Goal: Task Accomplishment & Management: Manage account settings

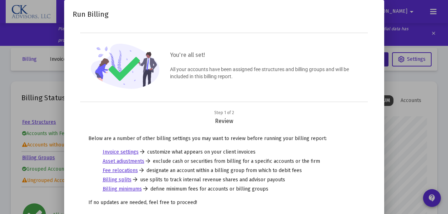
scroll to position [142, 186]
click at [411, 126] on div at bounding box center [224, 107] width 448 height 214
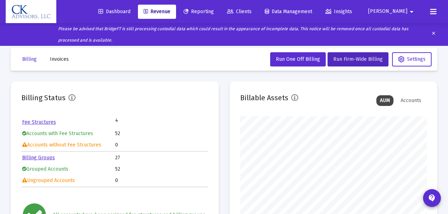
click at [251, 12] on span "Clients" at bounding box center [239, 12] width 25 height 6
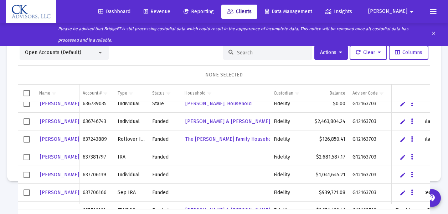
scroll to position [824, 0]
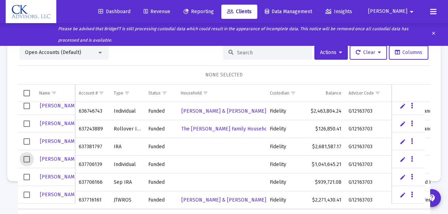
click at [29, 161] on span "Select row" at bounding box center [26, 159] width 6 height 6
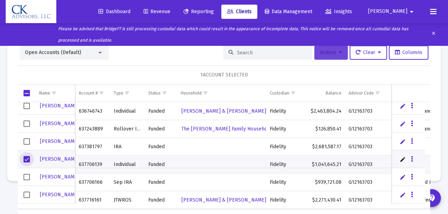
click at [328, 55] on span "Actions" at bounding box center [331, 52] width 22 height 6
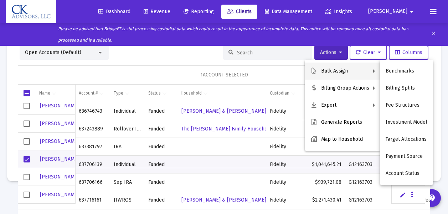
click at [336, 69] on button "Bulk Assign" at bounding box center [342, 71] width 76 height 17
click at [407, 105] on button "Fee Structures" at bounding box center [406, 105] width 53 height 17
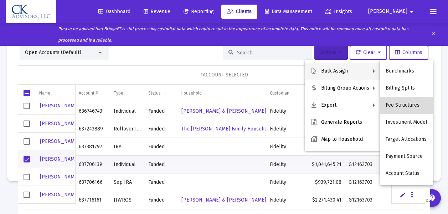
scroll to position [0, 0]
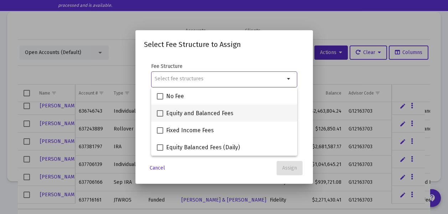
click at [160, 113] on span at bounding box center [160, 113] width 6 height 6
click at [160, 117] on input "Equity and Balanced Fees" at bounding box center [160, 117] width 0 height 0
checkbox input "true"
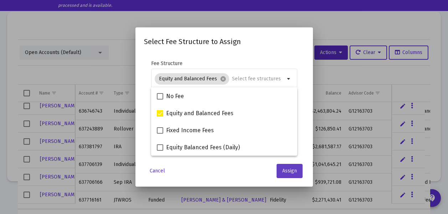
click at [292, 172] on span "Assign" at bounding box center [289, 171] width 15 height 6
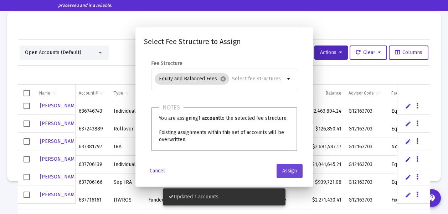
scroll to position [35, 0]
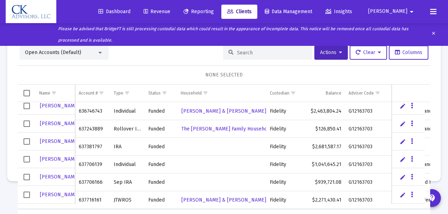
click at [28, 179] on span "Select row" at bounding box center [26, 177] width 6 height 6
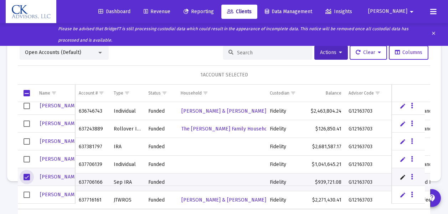
click at [325, 40] on div "Please be advised that BridgeFT is still processing custodial data which could …" at bounding box center [216, 34] width 420 height 23
click at [324, 53] on span "Actions" at bounding box center [331, 52] width 22 height 6
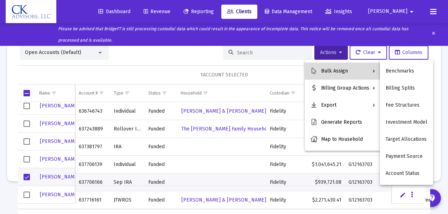
click at [329, 68] on button "Bulk Assign" at bounding box center [342, 71] width 76 height 17
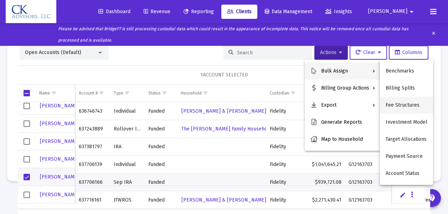
click at [403, 105] on button "Fee Structures" at bounding box center [406, 105] width 53 height 17
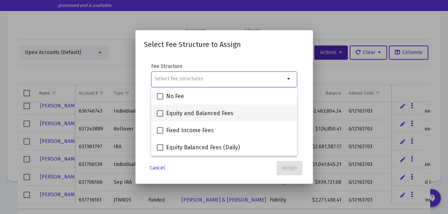
click at [161, 113] on span at bounding box center [160, 113] width 6 height 6
click at [160, 117] on input "Equity and Balanced Fees" at bounding box center [160, 117] width 0 height 0
checkbox input "true"
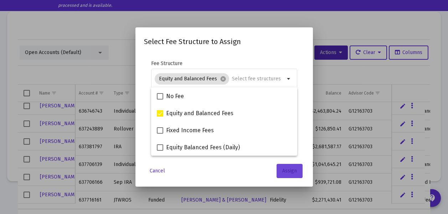
click at [290, 172] on span "Assign" at bounding box center [289, 171] width 15 height 6
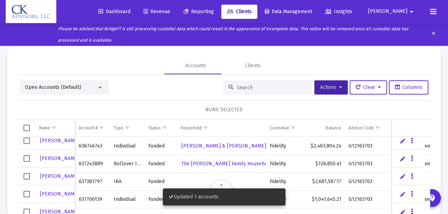
scroll to position [35, 0]
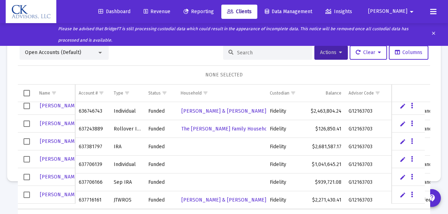
click at [170, 11] on span "Revenue" at bounding box center [156, 12] width 27 height 6
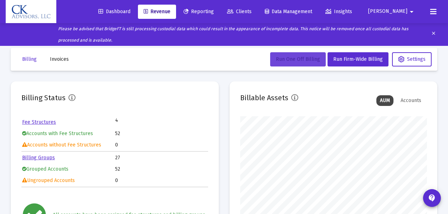
click at [306, 59] on span "Run One Off Billing" at bounding box center [298, 59] width 44 height 6
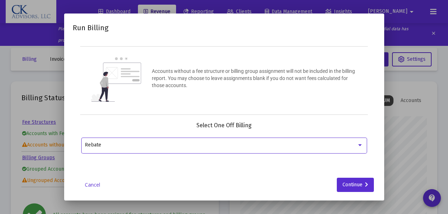
click at [359, 143] on div at bounding box center [359, 145] width 6 height 6
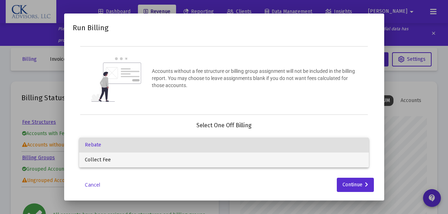
click at [147, 160] on span "Collect Fee" at bounding box center [224, 160] width 278 height 15
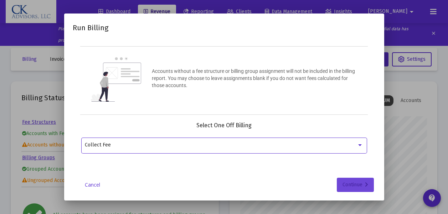
click at [355, 184] on div "Continue" at bounding box center [355, 185] width 26 height 14
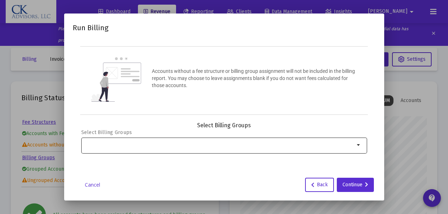
click at [358, 145] on mat-icon "arrow_drop_down" at bounding box center [358, 145] width 9 height 9
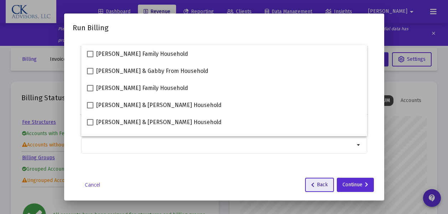
click at [325, 190] on button "Back" at bounding box center [319, 185] width 29 height 14
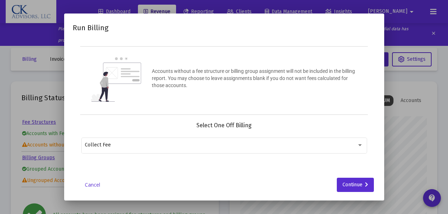
click at [397, 155] on div at bounding box center [224, 107] width 448 height 214
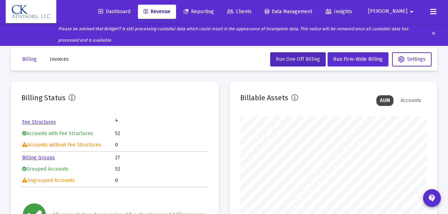
click at [251, 11] on span "Clients" at bounding box center [239, 12] width 25 height 6
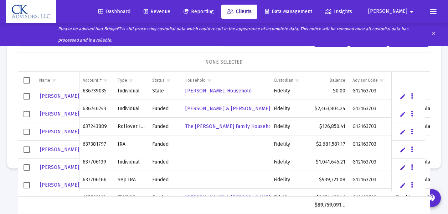
scroll to position [816, 0]
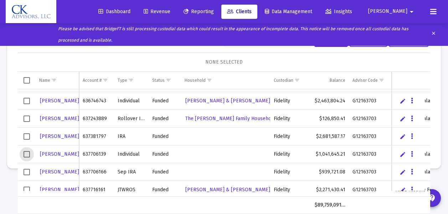
click at [27, 154] on span "Select row" at bounding box center [26, 154] width 6 height 6
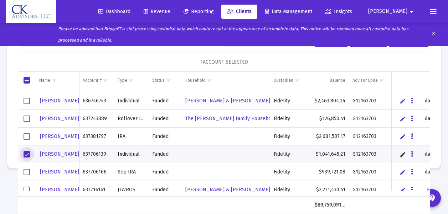
click at [26, 170] on span "Select row" at bounding box center [26, 172] width 6 height 6
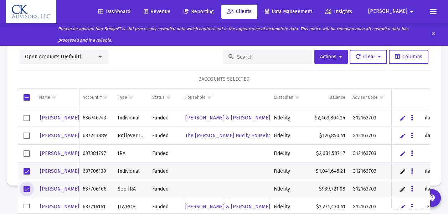
scroll to position [26, 0]
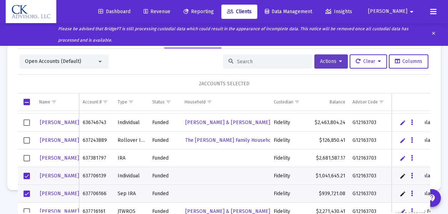
click at [320, 64] on span "Actions" at bounding box center [331, 61] width 22 height 6
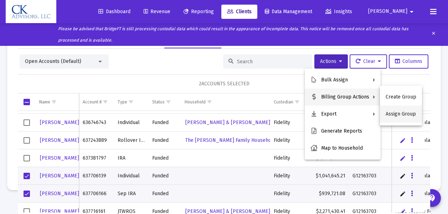
click at [391, 115] on button "Assign Group" at bounding box center [401, 114] width 42 height 17
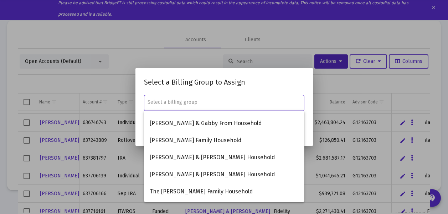
scroll to position [0, 0]
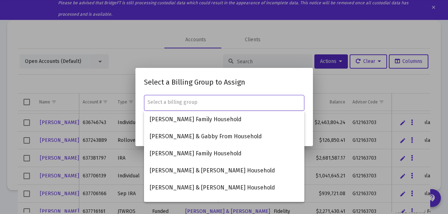
click at [152, 101] on input "text" at bounding box center [223, 103] width 153 height 6
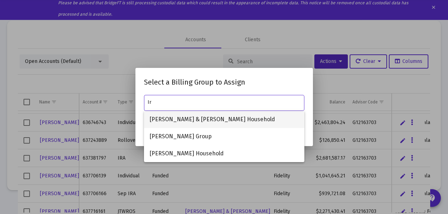
type input "I"
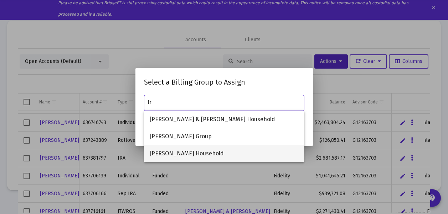
click at [169, 153] on span "[PERSON_NAME] Household" at bounding box center [224, 153] width 149 height 17
type input "[PERSON_NAME] Household"
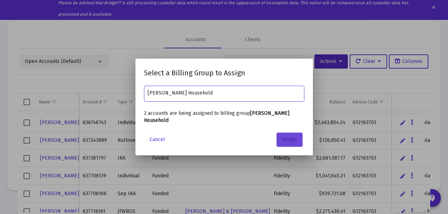
click at [293, 138] on span "Assign" at bounding box center [289, 140] width 15 height 6
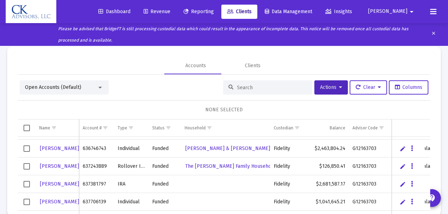
click at [170, 10] on span "Revenue" at bounding box center [156, 12] width 27 height 6
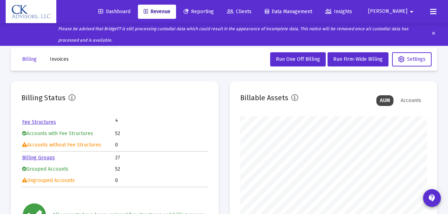
scroll to position [142, 186]
click at [307, 59] on span "Run One Off Billing" at bounding box center [298, 59] width 44 height 6
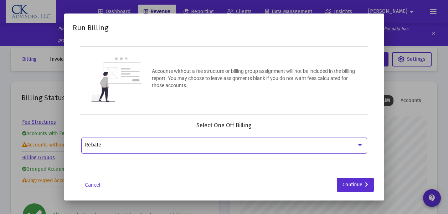
click at [360, 145] on div at bounding box center [360, 146] width 4 height 2
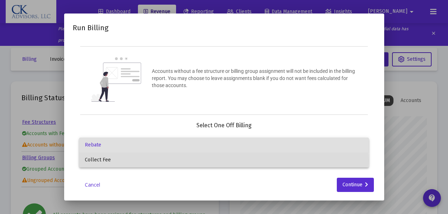
click at [156, 161] on span "Collect Fee" at bounding box center [224, 160] width 278 height 15
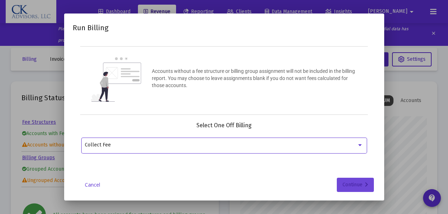
click at [356, 187] on div "Continue" at bounding box center [355, 185] width 26 height 14
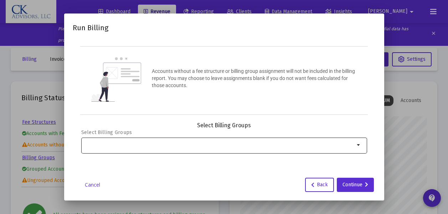
click at [359, 144] on mat-icon "arrow_drop_down" at bounding box center [358, 145] width 9 height 9
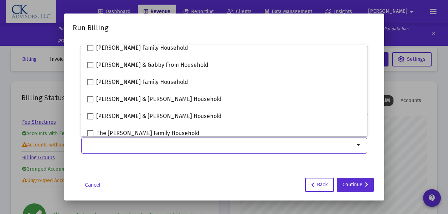
scroll to position [0, 0]
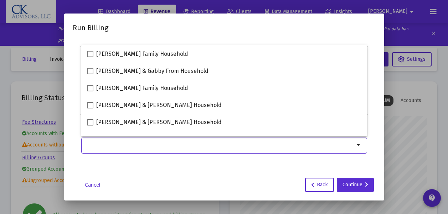
click at [397, 123] on div at bounding box center [224, 107] width 448 height 214
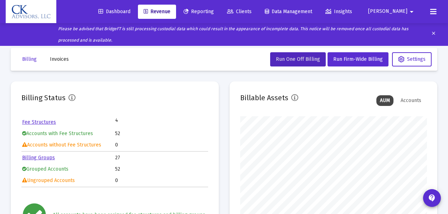
click at [406, 12] on span "[PERSON_NAME]" at bounding box center [387, 12] width 39 height 6
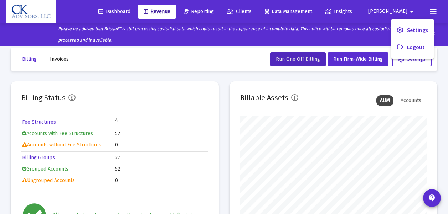
click at [418, 46] on button "Logout" at bounding box center [412, 47] width 42 height 17
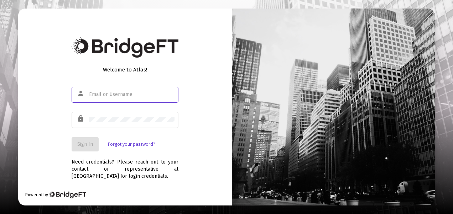
click at [90, 95] on input "text" at bounding box center [131, 95] width 85 height 6
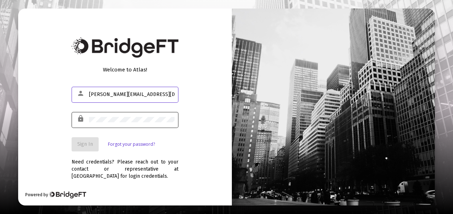
type input "[PERSON_NAME][EMAIL_ADDRESS][DOMAIN_NAME]"
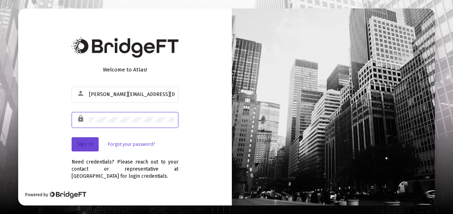
click at [85, 142] on span "Sign In" at bounding box center [85, 144] width 16 height 6
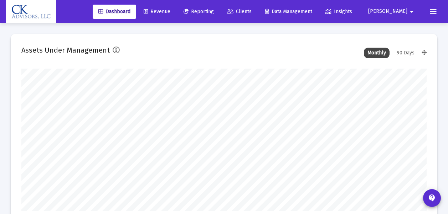
scroll to position [142, 405]
type input "[DATE]"
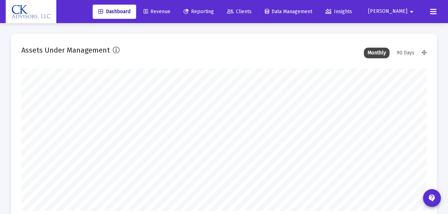
click at [170, 11] on span "Revenue" at bounding box center [156, 12] width 27 height 6
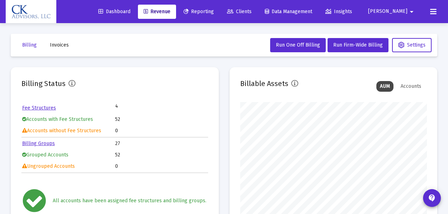
scroll to position [142, 186]
click at [292, 48] on button "Run One Off Billing" at bounding box center [298, 45] width 56 height 14
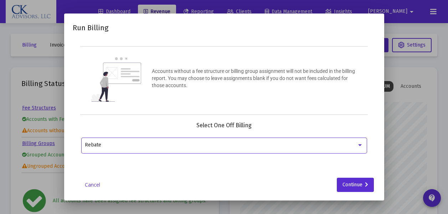
click at [360, 145] on div at bounding box center [360, 146] width 4 height 2
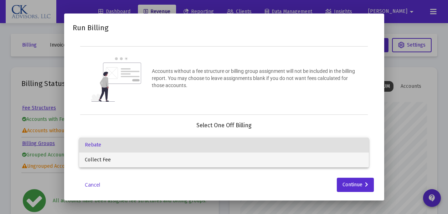
click at [117, 158] on span "Collect Fee" at bounding box center [224, 160] width 278 height 15
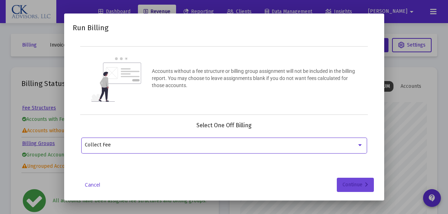
click at [350, 184] on div "Continue" at bounding box center [355, 185] width 26 height 14
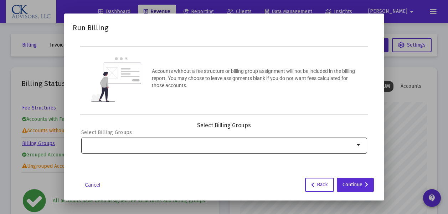
click at [357, 145] on mat-icon "arrow_drop_down" at bounding box center [358, 145] width 9 height 9
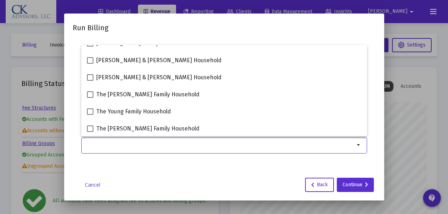
scroll to position [0, 0]
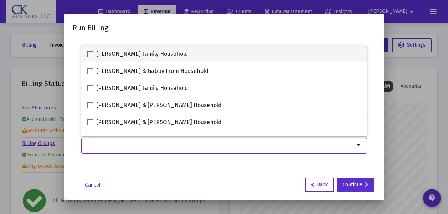
click at [91, 55] on span at bounding box center [90, 54] width 6 height 6
click at [90, 57] on input "[PERSON_NAME] Family Household" at bounding box center [90, 57] width 0 height 0
checkbox input "true"
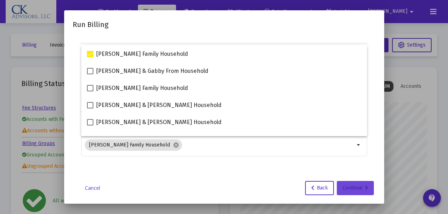
click at [346, 191] on div "Continue" at bounding box center [355, 188] width 26 height 14
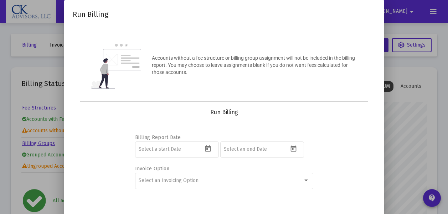
click at [391, 161] on div at bounding box center [224, 107] width 448 height 214
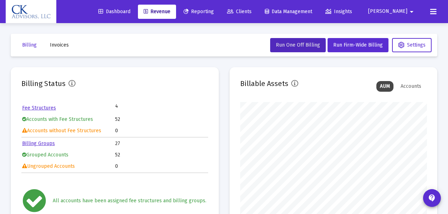
click at [403, 9] on span "[PERSON_NAME]" at bounding box center [387, 12] width 39 height 6
click at [406, 49] on button "Logout" at bounding box center [412, 47] width 42 height 17
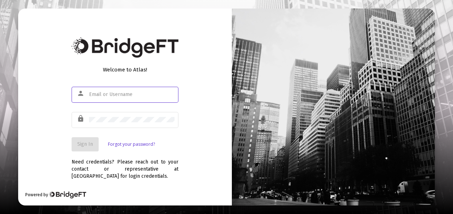
click at [88, 95] on div "person" at bounding box center [82, 94] width 14 height 12
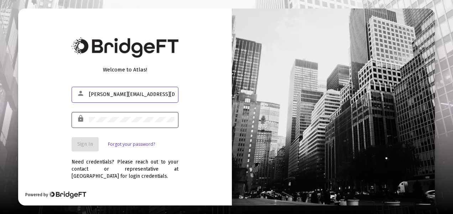
type input "[PERSON_NAME][EMAIL_ADDRESS][DOMAIN_NAME]"
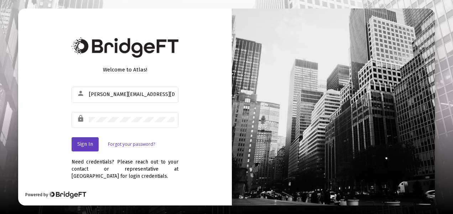
click at [87, 144] on span "Sign In" at bounding box center [85, 144] width 16 height 6
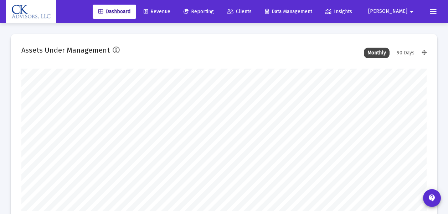
type input "[DATE]"
click at [170, 13] on span "Revenue" at bounding box center [156, 12] width 27 height 6
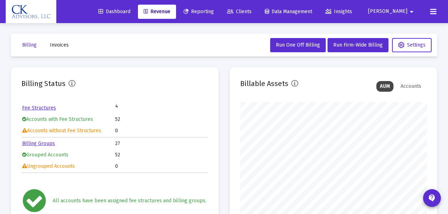
scroll to position [142, 186]
click at [293, 46] on span "Run One Off Billing" at bounding box center [298, 45] width 44 height 6
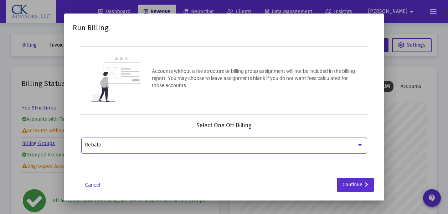
click at [361, 145] on div at bounding box center [360, 146] width 4 height 2
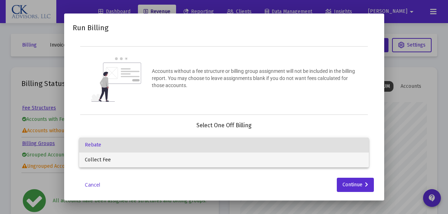
click at [124, 158] on span "Collect Fee" at bounding box center [224, 160] width 278 height 15
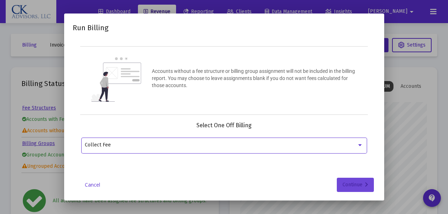
click at [355, 186] on div "Continue" at bounding box center [355, 185] width 26 height 14
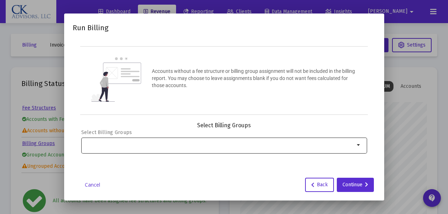
click at [358, 144] on mat-icon "arrow_drop_down" at bounding box center [358, 145] width 9 height 9
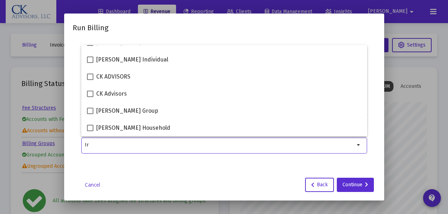
scroll to position [0, 0]
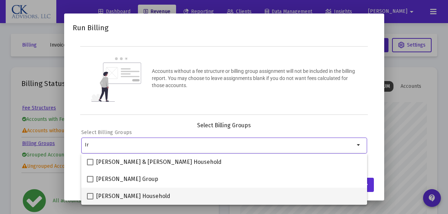
type input "Ir"
click at [90, 195] on span at bounding box center [90, 196] width 6 height 6
click at [90, 200] on input "[PERSON_NAME] Household" at bounding box center [90, 200] width 0 height 0
checkbox input "true"
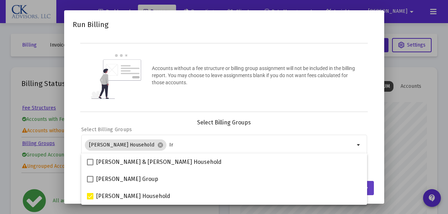
click at [371, 187] on button "Continue" at bounding box center [354, 188] width 37 height 14
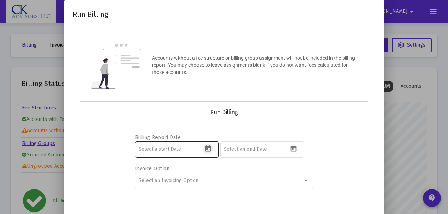
click at [209, 148] on icon "Open calendar" at bounding box center [207, 148] width 7 height 7
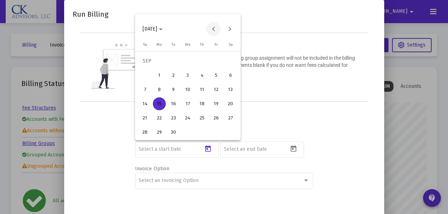
click at [214, 27] on button "Previous month" at bounding box center [213, 29] width 14 height 14
click at [214, 28] on button "Previous month" at bounding box center [213, 29] width 14 height 14
click at [173, 75] on div "1" at bounding box center [173, 75] width 13 height 13
type input "[DATE]"
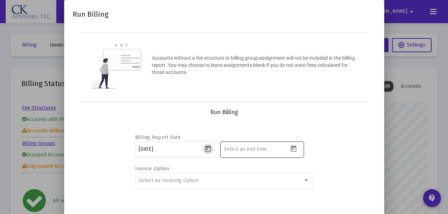
click at [293, 147] on icon "Open calendar" at bounding box center [293, 149] width 6 height 6
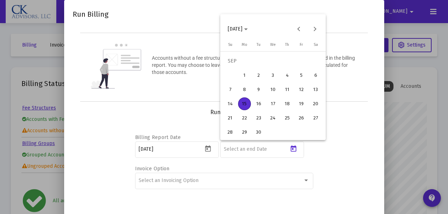
click at [231, 103] on div "14" at bounding box center [230, 104] width 13 height 13
type input "[DATE]"
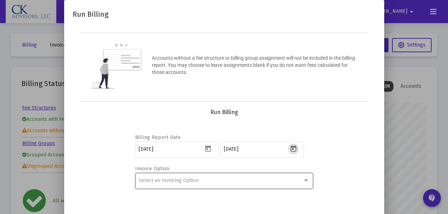
click at [306, 180] on div at bounding box center [306, 181] width 4 height 2
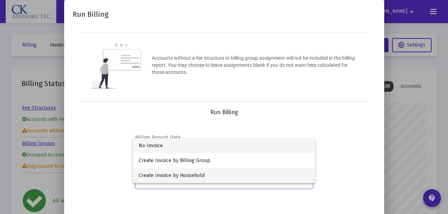
click at [198, 175] on span "Create Invoice by Household" at bounding box center [223, 175] width 171 height 15
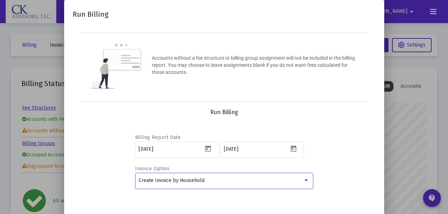
click at [352, 214] on html "Dashboard Revenue Reporting Clients Data Management Insights [PERSON_NAME] Inte…" at bounding box center [224, 107] width 448 height 214
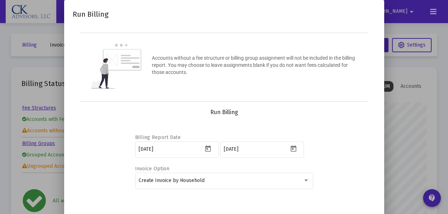
click at [407, 108] on div at bounding box center [224, 107] width 448 height 214
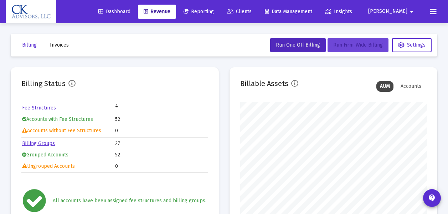
click at [349, 47] on span "Run Firm-Wide Billing" at bounding box center [357, 45] width 49 height 6
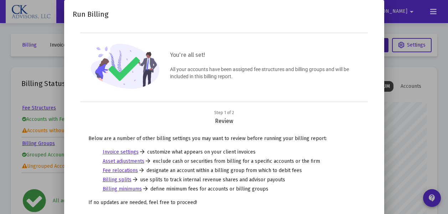
click at [131, 160] on link "Asset adjustments" at bounding box center [124, 161] width 42 height 7
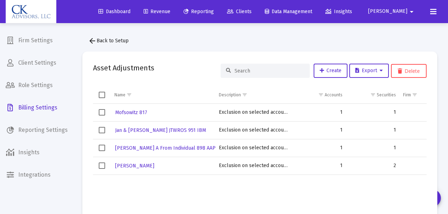
click at [103, 96] on span "Select all" at bounding box center [102, 95] width 6 height 6
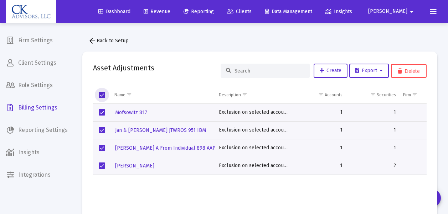
click at [103, 95] on span "Select all" at bounding box center [102, 95] width 6 height 6
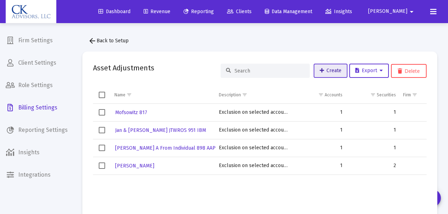
click at [323, 70] on span "Create" at bounding box center [330, 71] width 22 height 6
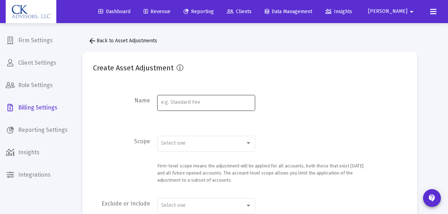
click at [177, 105] on input at bounding box center [206, 103] width 90 height 6
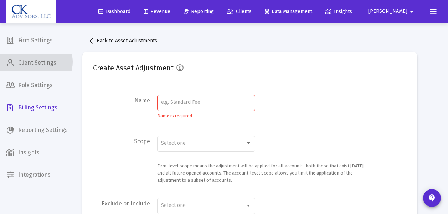
click at [34, 62] on span "Client Settings" at bounding box center [36, 62] width 73 height 17
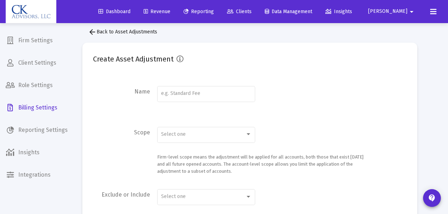
scroll to position [8, 0]
click at [201, 96] on input at bounding box center [206, 94] width 90 height 6
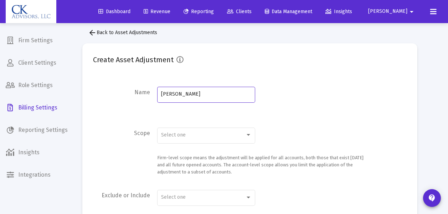
type input "[PERSON_NAME]"
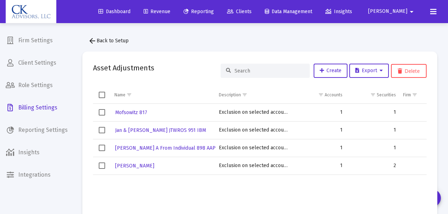
click at [103, 114] on span "Select row" at bounding box center [102, 112] width 6 height 6
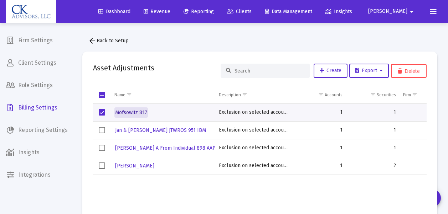
click at [135, 113] on span "Mofsowitz 817" at bounding box center [131, 113] width 32 height 6
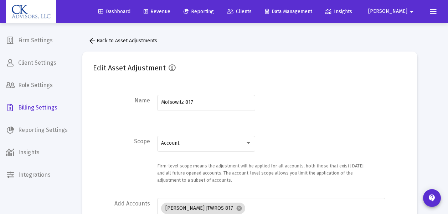
click at [251, 11] on span "Clients" at bounding box center [239, 12] width 25 height 6
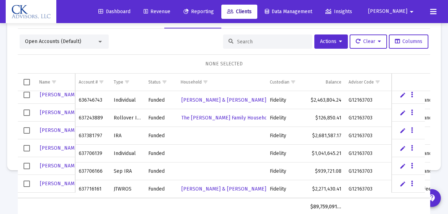
click at [25, 148] on span "Select row" at bounding box center [26, 148] width 6 height 6
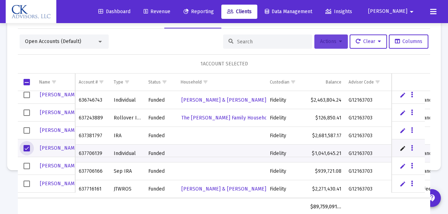
click at [320, 42] on span "Actions" at bounding box center [331, 41] width 22 height 6
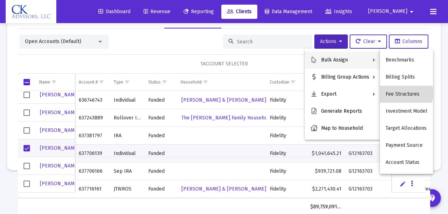
click at [404, 94] on button "Fee Structures" at bounding box center [406, 94] width 53 height 17
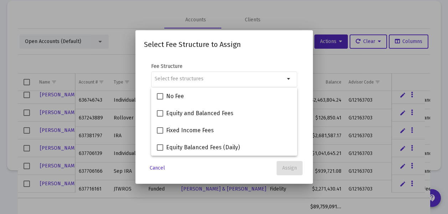
click at [331, 68] on div at bounding box center [224, 107] width 448 height 214
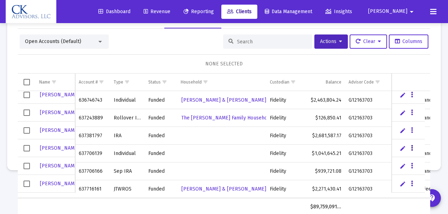
click at [411, 149] on icon "Data grid" at bounding box center [412, 148] width 2 height 9
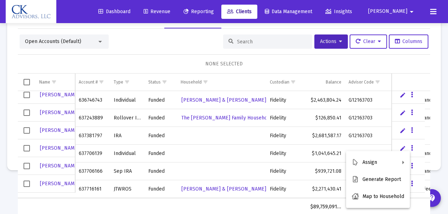
click at [140, 57] on div at bounding box center [224, 107] width 448 height 214
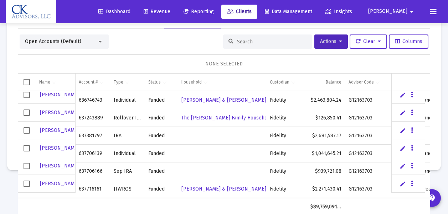
click at [170, 13] on span "Revenue" at bounding box center [156, 12] width 27 height 6
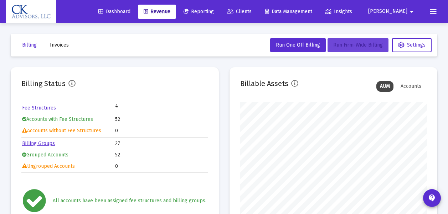
click at [344, 45] on span "Run Firm-Wide Billing" at bounding box center [357, 45] width 49 height 6
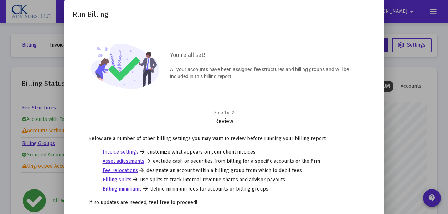
click at [124, 161] on link "Asset adjustments" at bounding box center [124, 161] width 42 height 7
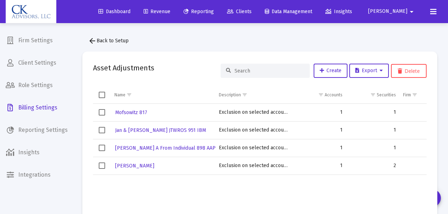
click at [100, 96] on span "Select all" at bounding box center [102, 95] width 6 height 6
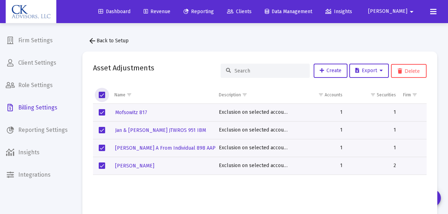
click at [100, 96] on span "Select all" at bounding box center [102, 95] width 6 height 6
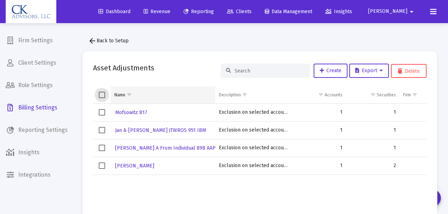
click at [123, 94] on div "Name" at bounding box center [119, 95] width 11 height 6
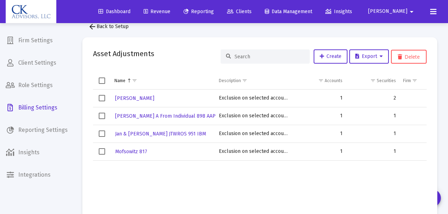
scroll to position [7, 0]
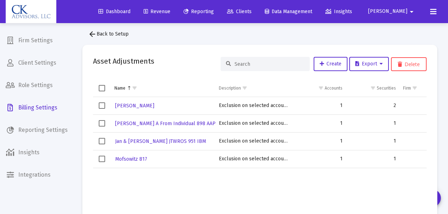
click at [103, 88] on span "Select all" at bounding box center [102, 88] width 6 height 6
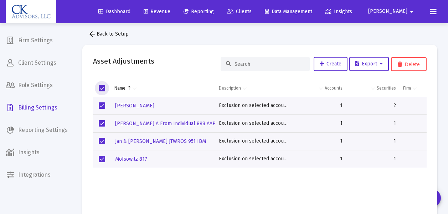
click at [103, 88] on span "Select all" at bounding box center [102, 88] width 6 height 6
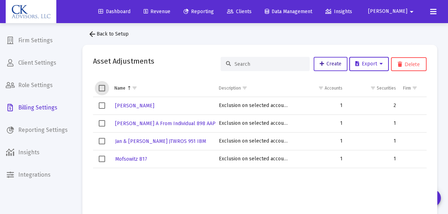
click at [332, 64] on span "Create" at bounding box center [330, 64] width 22 height 6
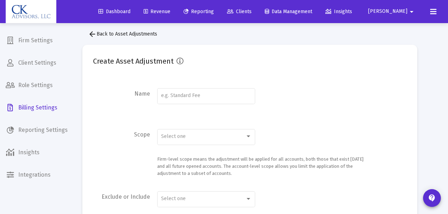
scroll to position [23, 0]
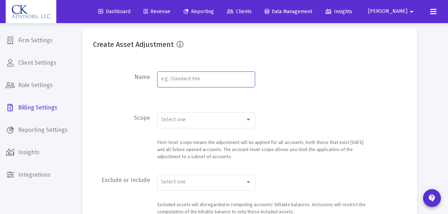
click at [215, 78] on input at bounding box center [206, 79] width 90 height 6
type input "[PERSON_NAME] 139"
click at [248, 120] on div at bounding box center [248, 120] width 4 height 2
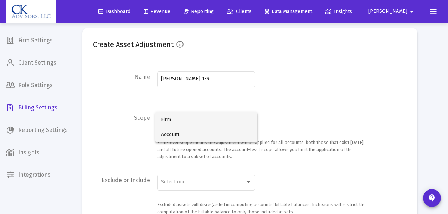
click at [171, 134] on span "Account" at bounding box center [206, 134] width 90 height 15
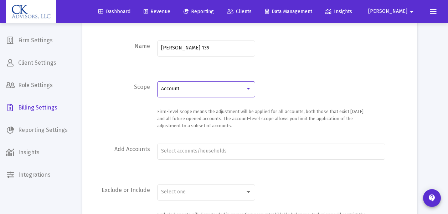
scroll to position [81, 0]
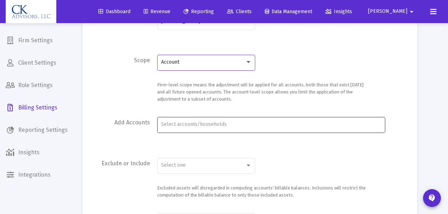
click at [239, 125] on input "Account Selection" at bounding box center [271, 125] width 220 height 6
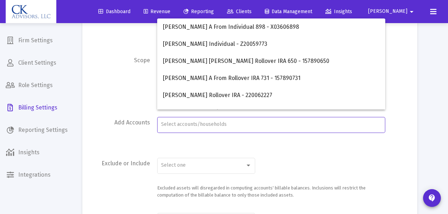
scroll to position [93, 0]
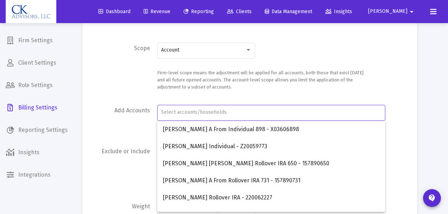
type input "i"
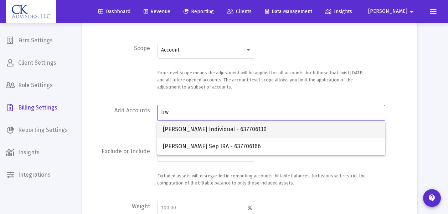
type input "Irw"
click at [184, 129] on span "[PERSON_NAME] Individual - 637706139" at bounding box center [271, 129] width 216 height 17
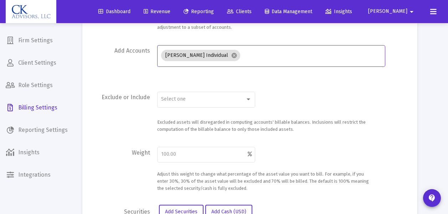
scroll to position [155, 0]
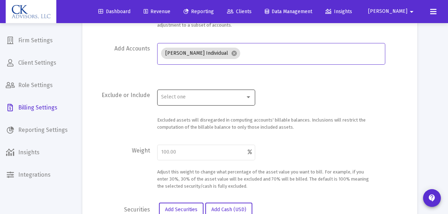
click at [249, 96] on div at bounding box center [248, 97] width 4 height 2
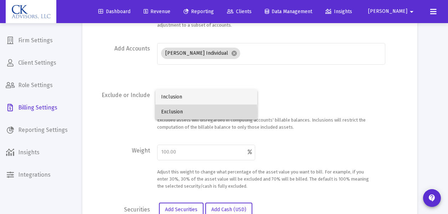
click at [168, 113] on span "Exclusion" at bounding box center [206, 112] width 90 height 15
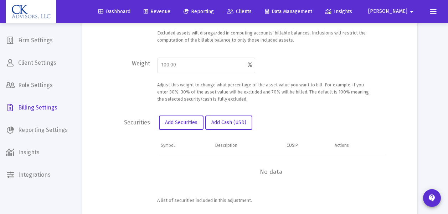
scroll to position [244, 0]
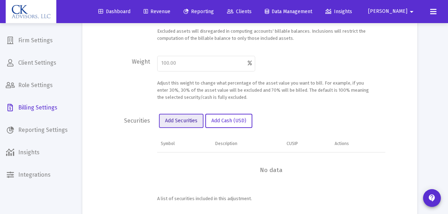
click at [183, 123] on span "Add Securities" at bounding box center [181, 121] width 32 height 6
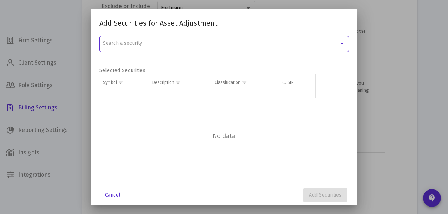
click at [342, 42] on div at bounding box center [341, 44] width 6 height 6
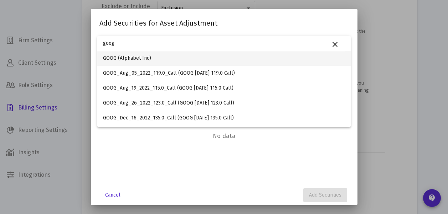
type input "goog"
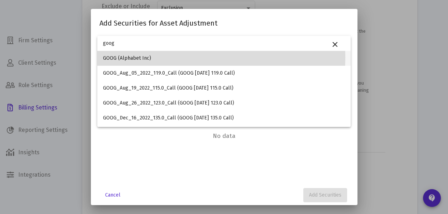
click at [112, 57] on span "GOOG (Alphabet Inc)" at bounding box center [224, 58] width 242 height 15
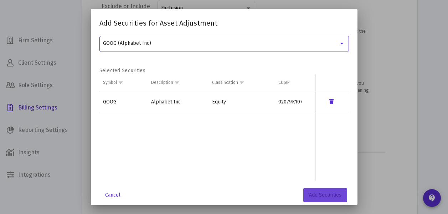
click at [320, 196] on span "Add Securities" at bounding box center [325, 195] width 32 height 6
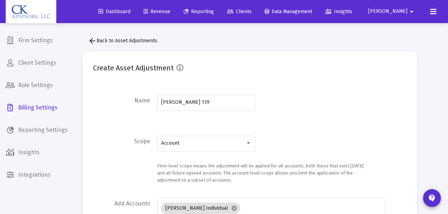
scroll to position [244, 0]
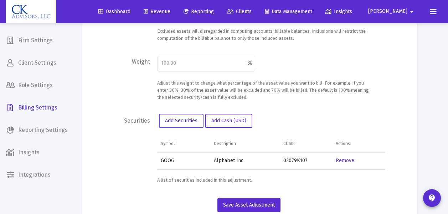
click at [185, 122] on span "Add Securities" at bounding box center [181, 121] width 32 height 6
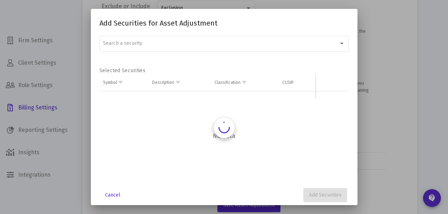
scroll to position [0, 0]
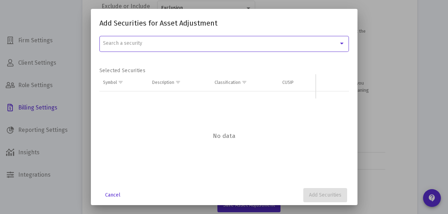
click at [124, 44] on span "Search a security" at bounding box center [122, 43] width 39 height 6
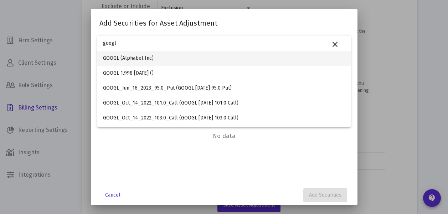
type input "googl"
click at [117, 56] on span "GOOGL (Alphabet Inc)" at bounding box center [224, 58] width 242 height 15
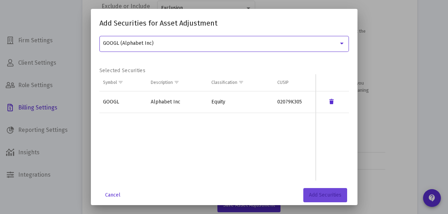
click at [323, 190] on button "Add Securities" at bounding box center [325, 195] width 44 height 14
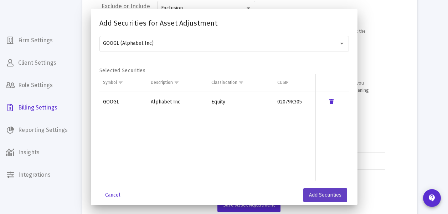
scroll to position [244, 0]
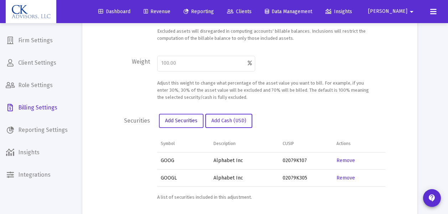
click at [184, 120] on span "Add Securities" at bounding box center [181, 121] width 32 height 6
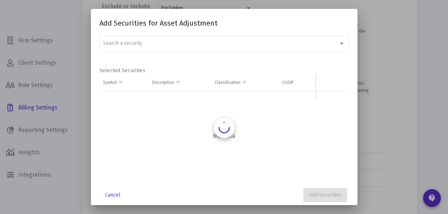
scroll to position [0, 0]
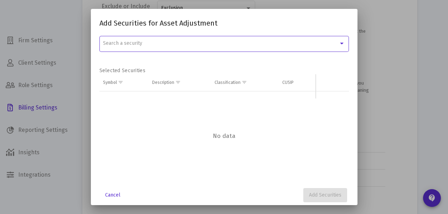
click at [130, 43] on span "Search a security" at bounding box center [122, 43] width 39 height 6
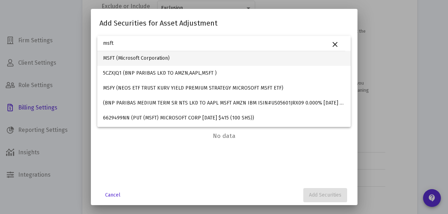
type input "msft"
click at [140, 58] on span "MSFT (Microsoft Corporation)" at bounding box center [224, 58] width 242 height 15
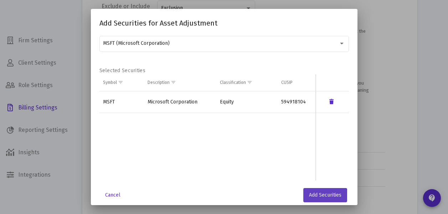
click at [318, 195] on span "Add Securities" at bounding box center [325, 195] width 32 height 6
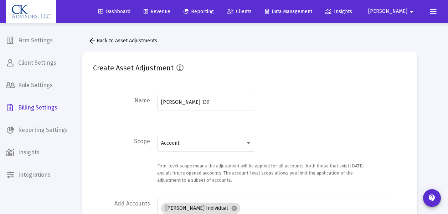
scroll to position [244, 0]
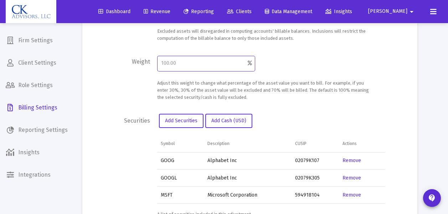
click at [179, 63] on input "number" at bounding box center [204, 64] width 87 height 6
click at [179, 121] on span "Add Securities" at bounding box center [181, 121] width 32 height 6
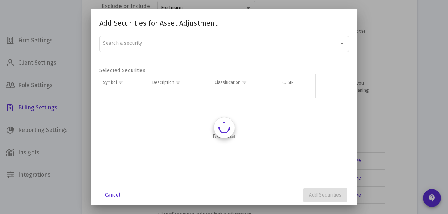
scroll to position [0, 0]
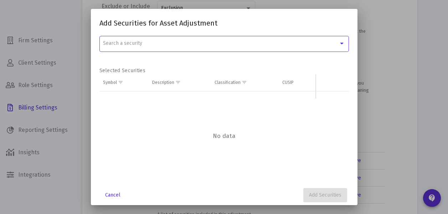
click at [143, 46] on div "Search a security" at bounding box center [220, 44] width 235 height 6
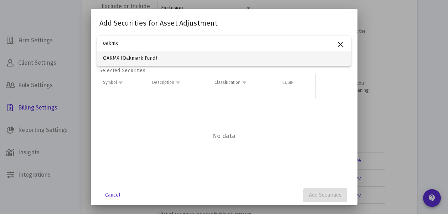
type input "oakmx"
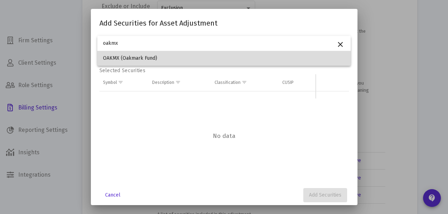
click at [147, 58] on span "OAKMX (Oakmark Fund)" at bounding box center [224, 58] width 242 height 15
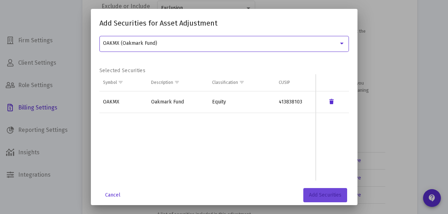
click at [322, 193] on span "Add Securities" at bounding box center [325, 195] width 32 height 6
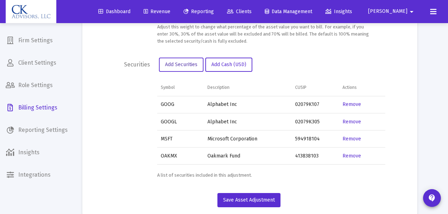
scroll to position [315, 0]
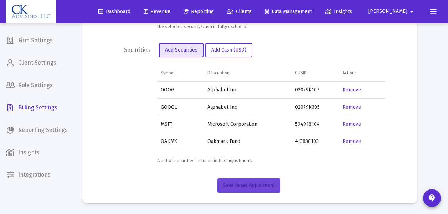
click at [244, 187] on span "Save Asset Adjustment" at bounding box center [249, 186] width 52 height 6
type input "100"
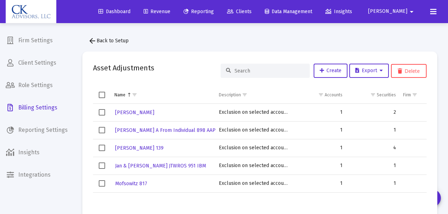
click at [170, 11] on span "Revenue" at bounding box center [156, 12] width 27 height 6
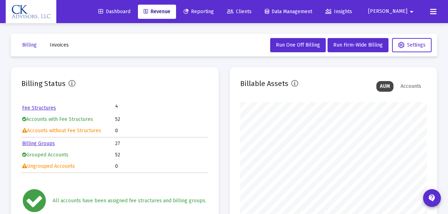
scroll to position [142, 186]
click at [63, 45] on span "Invoices" at bounding box center [59, 45] width 19 height 6
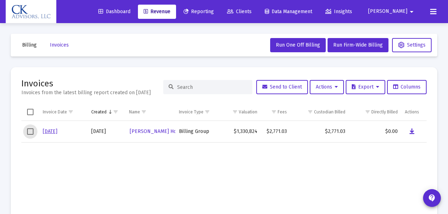
click at [31, 135] on span "Select row" at bounding box center [30, 132] width 6 height 6
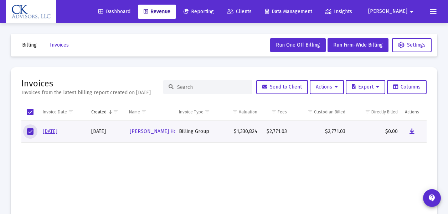
click at [55, 135] on link "[DATE]" at bounding box center [50, 132] width 15 height 6
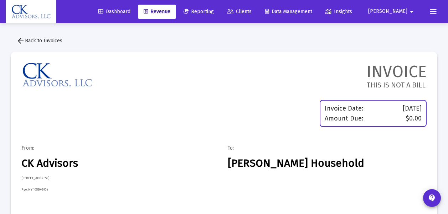
click at [34, 41] on span "arrow_back Back to Invoices" at bounding box center [39, 41] width 46 height 6
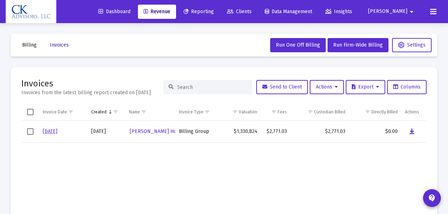
click at [62, 45] on span "Invoices" at bounding box center [59, 45] width 19 height 6
click at [251, 10] on span "Clients" at bounding box center [239, 12] width 25 height 6
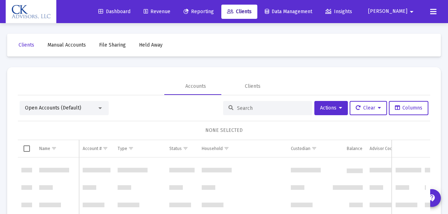
scroll to position [712, 0]
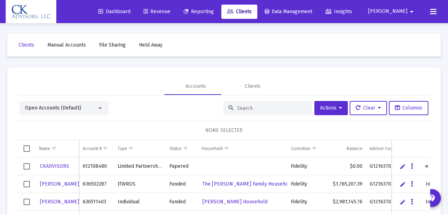
click at [170, 12] on span "Revenue" at bounding box center [156, 12] width 27 height 6
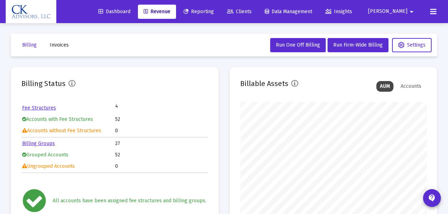
scroll to position [142, 186]
click at [57, 46] on span "Invoices" at bounding box center [59, 45] width 19 height 6
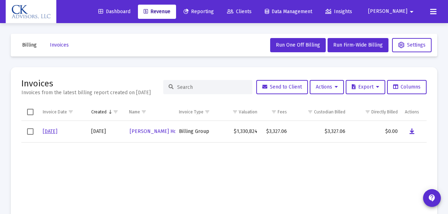
click at [33, 135] on span "Select row" at bounding box center [30, 132] width 6 height 6
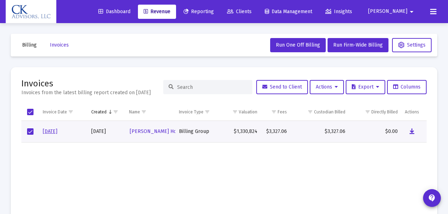
click at [51, 135] on link "[DATE]" at bounding box center [50, 132] width 15 height 6
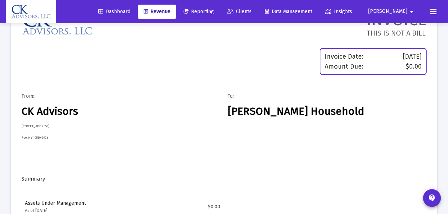
scroll to position [7, 0]
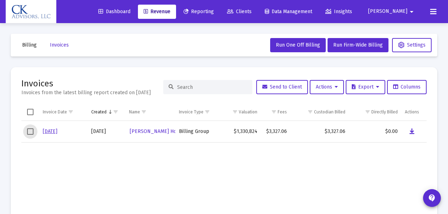
click at [33, 135] on span "Select row" at bounding box center [30, 132] width 6 height 6
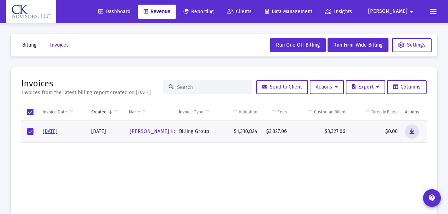
click at [414, 136] on icon "Data grid" at bounding box center [411, 131] width 5 height 9
